Goal: Task Accomplishment & Management: Use online tool/utility

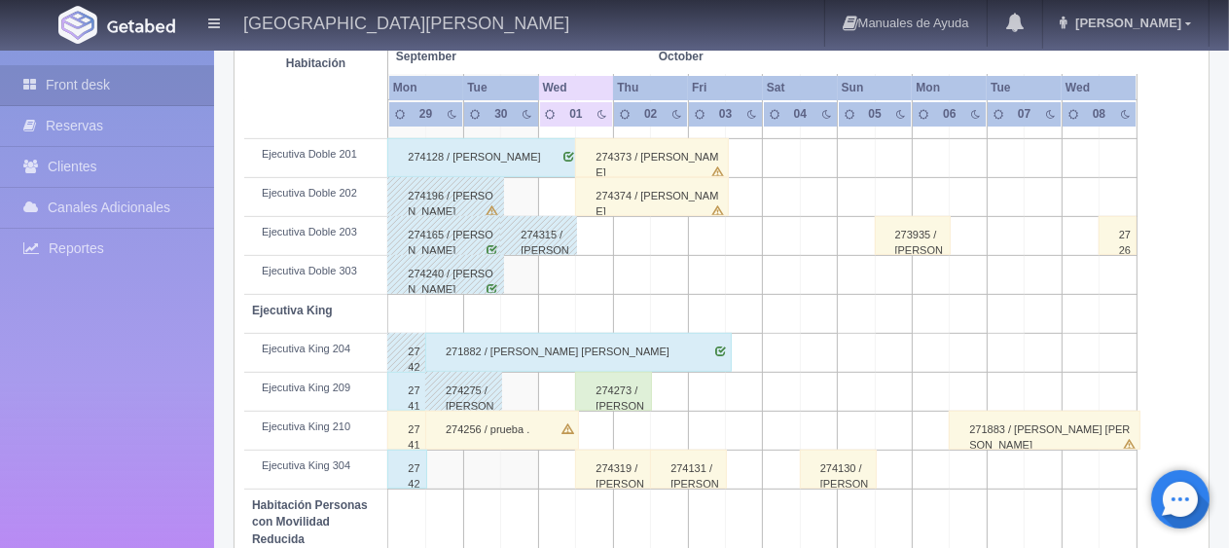
scroll to position [486, 0]
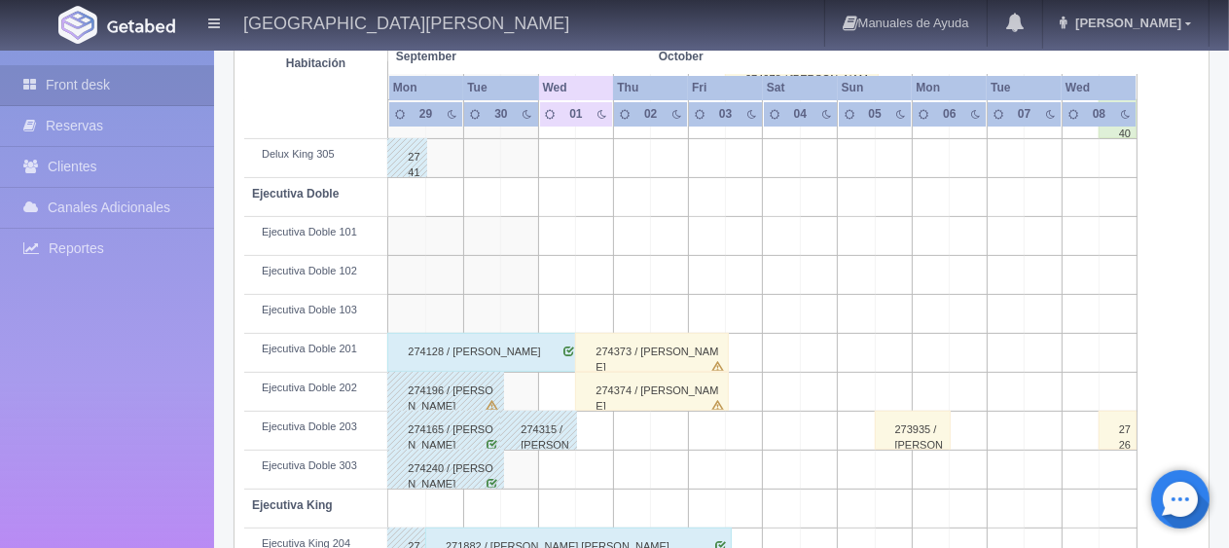
click at [521, 351] on div "274128 / [PERSON_NAME]" at bounding box center [483, 352] width 193 height 39
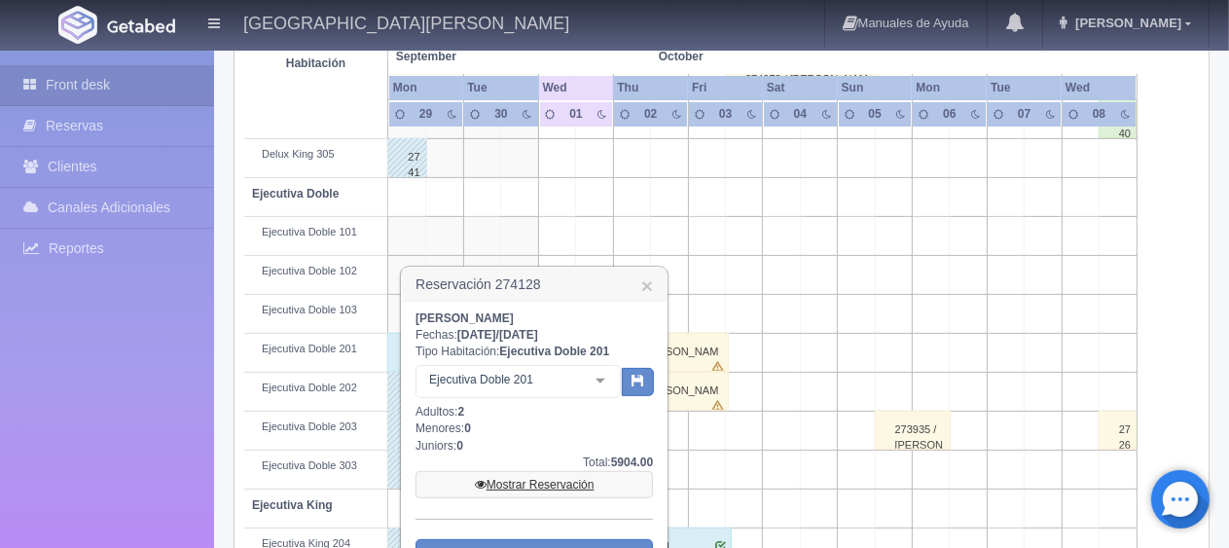
click at [541, 481] on link "Mostrar Reservación" at bounding box center [533, 484] width 237 height 27
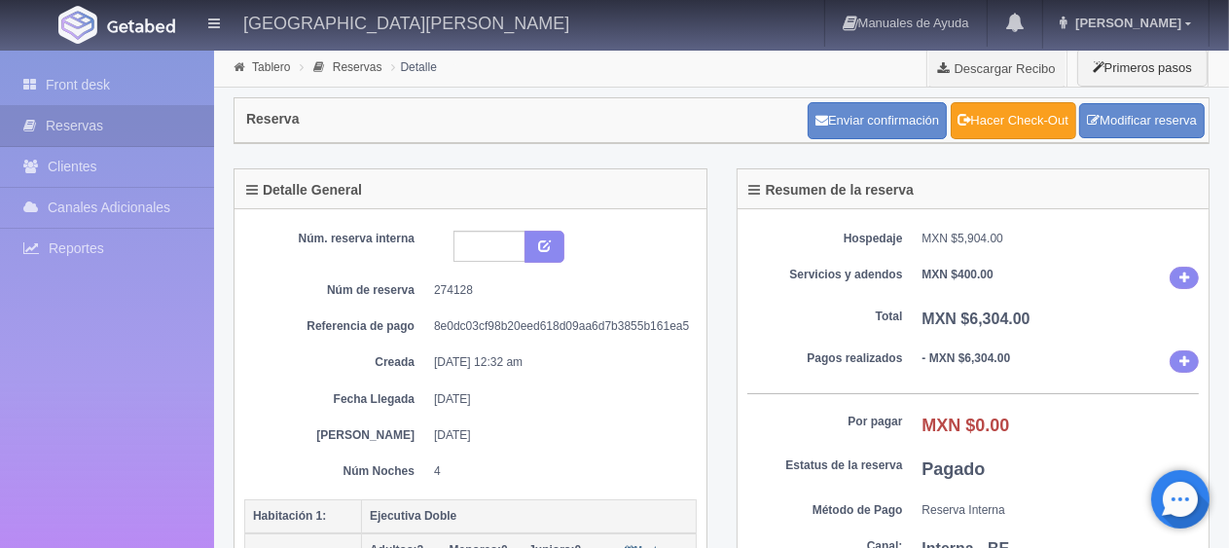
click at [1024, 127] on link "Hacer Check-Out" at bounding box center [1014, 120] width 126 height 37
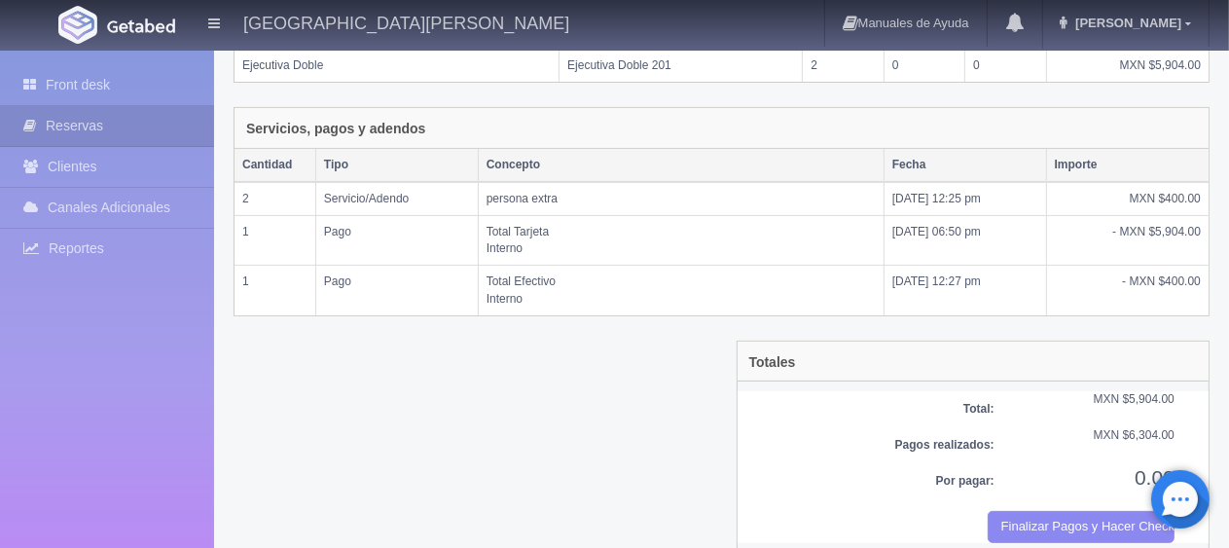
scroll to position [411, 0]
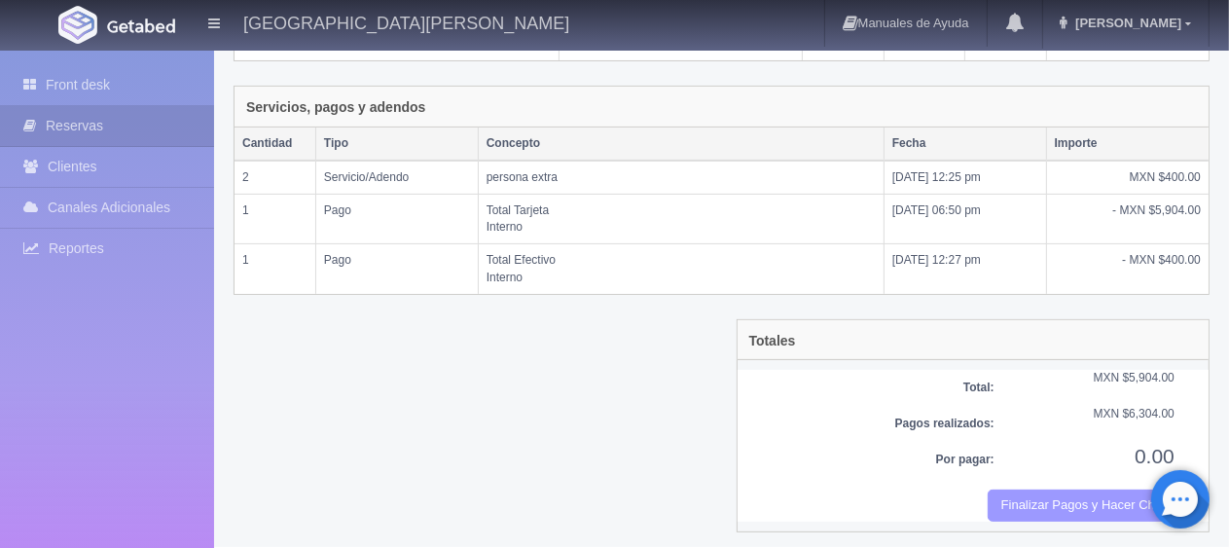
click at [1077, 503] on button "Finalizar Pagos y Hacer Checkout" at bounding box center [1081, 505] width 187 height 32
